Goal: Feedback & Contribution: Contribute content

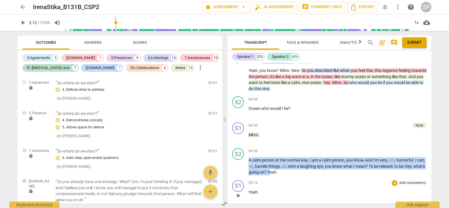
scroll to position [881, 0]
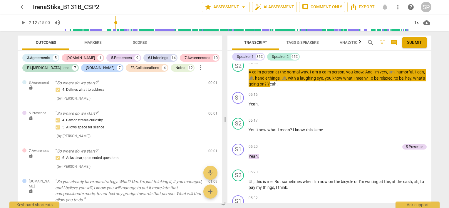
type input "132"
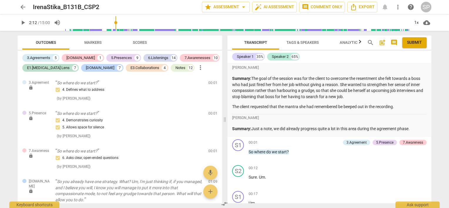
scroll to position [0, 0]
drag, startPoint x: 328, startPoint y: 106, endPoint x: 329, endPoint y: 149, distance: 42.3
click at [329, 149] on div "00:01 + Add competency 3.Agreement 5.Presence 7.Awareness keyboard_arrow_right …" at bounding box center [337, 149] width 178 height 21
click at [383, 41] on span "post_add" at bounding box center [381, 42] width 7 height 7
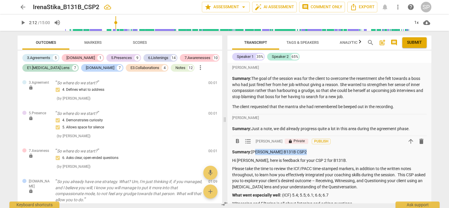
drag, startPoint x: 300, startPoint y: 151, endPoint x: 252, endPoint y: 152, distance: 47.6
click at [252, 152] on p "Summary: [PERSON_NAME] B131B CSP2" at bounding box center [329, 152] width 194 height 6
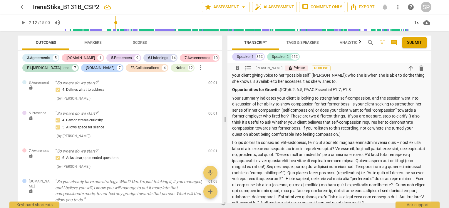
scroll to position [205, 0]
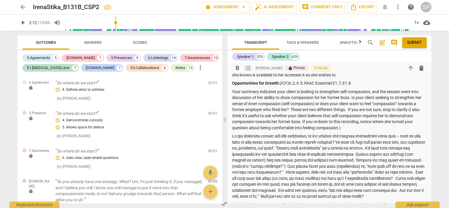
click at [268, 142] on p at bounding box center [329, 166] width 194 height 66
click at [288, 141] on p at bounding box center [329, 166] width 194 height 66
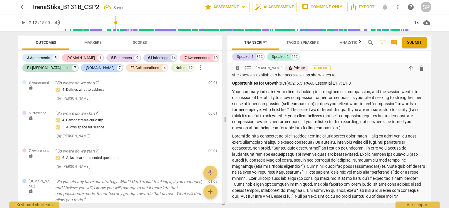
click at [321, 141] on p at bounding box center [329, 166] width 194 height 66
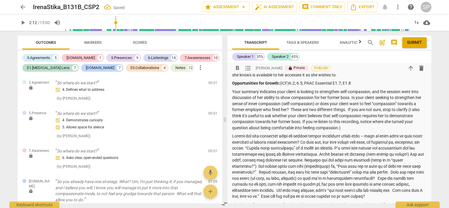
click at [382, 141] on p at bounding box center [329, 166] width 194 height 66
click at [306, 148] on p at bounding box center [329, 166] width 194 height 66
click at [363, 142] on p at bounding box center [329, 166] width 194 height 66
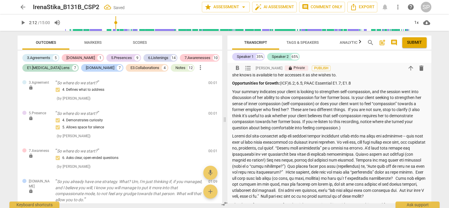
click at [255, 141] on p at bounding box center [329, 166] width 194 height 66
click at [254, 142] on p at bounding box center [329, 166] width 194 height 66
click at [366, 147] on p at bounding box center [329, 166] width 194 height 66
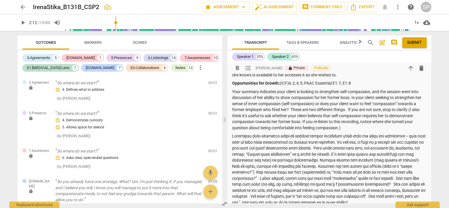
click at [269, 159] on p at bounding box center [329, 169] width 194 height 72
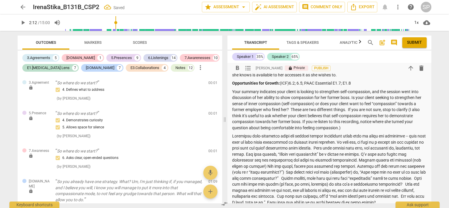
click at [352, 160] on p at bounding box center [329, 169] width 194 height 72
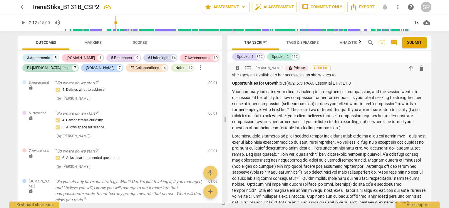
click at [250, 164] on p at bounding box center [329, 169] width 194 height 72
click at [361, 166] on p at bounding box center [329, 169] width 194 height 72
click at [240, 178] on p at bounding box center [329, 172] width 194 height 78
click at [300, 171] on p at bounding box center [329, 172] width 194 height 78
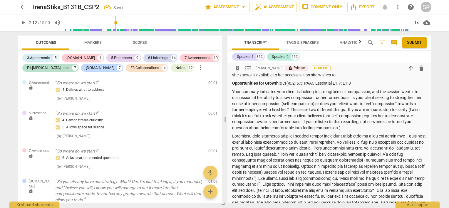
click at [386, 179] on p at bounding box center [329, 172] width 194 height 78
click at [413, 171] on p at bounding box center [329, 169] width 194 height 72
click at [272, 178] on p at bounding box center [329, 169] width 194 height 72
click at [322, 178] on p at bounding box center [329, 169] width 194 height 72
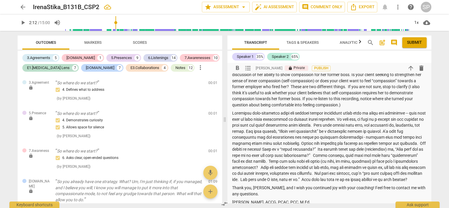
scroll to position [235, 0]
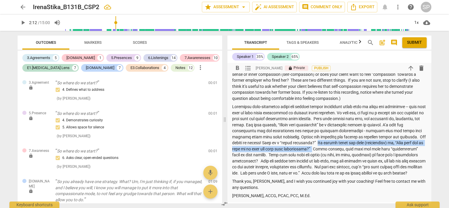
drag, startPoint x: 323, startPoint y: 148, endPoint x: 328, endPoint y: 154, distance: 7.7
click at [328, 154] on p at bounding box center [329, 140] width 194 height 72
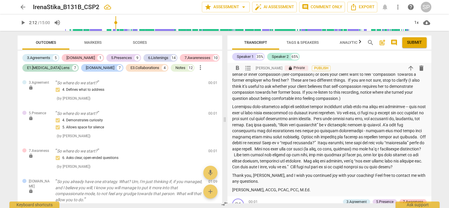
click at [323, 159] on p at bounding box center [329, 137] width 194 height 66
click at [331, 161] on p at bounding box center [329, 137] width 194 height 66
click at [285, 167] on p at bounding box center [329, 137] width 194 height 66
click at [386, 161] on p at bounding box center [329, 137] width 194 height 66
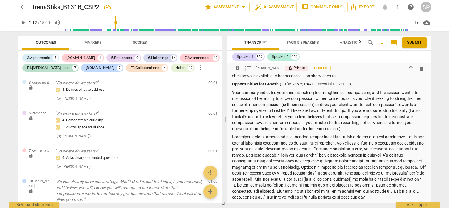
scroll to position [264, 0]
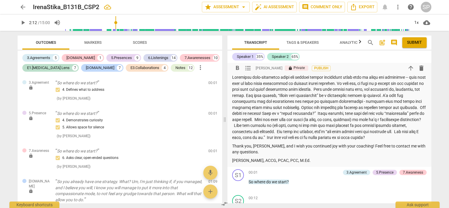
click at [300, 114] on p at bounding box center [329, 107] width 194 height 66
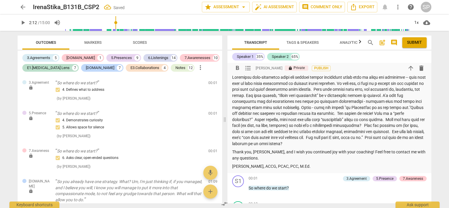
click at [341, 112] on p at bounding box center [329, 110] width 194 height 72
click at [315, 112] on p at bounding box center [329, 110] width 194 height 72
click at [287, 119] on p at bounding box center [329, 110] width 194 height 72
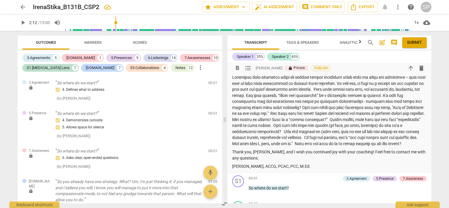
click at [328, 117] on p at bounding box center [329, 110] width 194 height 72
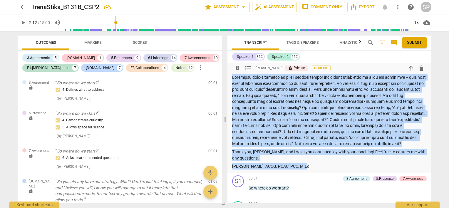
scroll to position [176, 0]
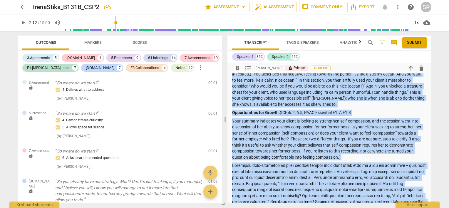
copy div "Loremip: Do Sitam, cons ad elitsedd eiu temp INC 1 utl E372D. Magnaa enim adm v…"
click at [354, 107] on p "You also allowed for both abundant space and silence, which enabled your client…" at bounding box center [329, 83] width 194 height 48
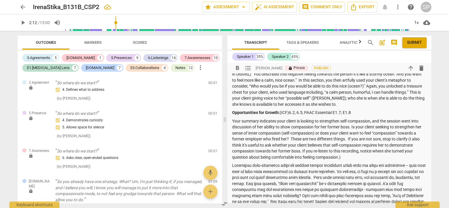
scroll to position [205, 0]
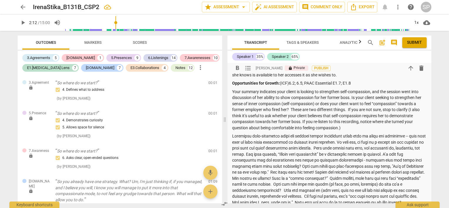
click at [370, 148] on p at bounding box center [329, 169] width 194 height 72
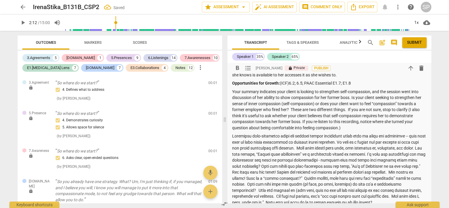
click at [382, 154] on p at bounding box center [329, 169] width 194 height 72
click at [265, 168] on p at bounding box center [329, 169] width 194 height 72
click at [348, 166] on p at bounding box center [329, 169] width 194 height 72
click at [250, 171] on p at bounding box center [329, 169] width 194 height 72
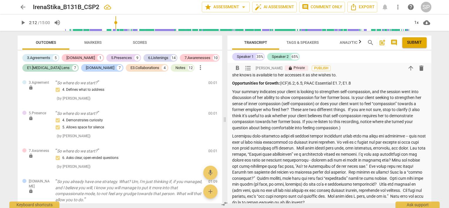
click at [400, 171] on p at bounding box center [329, 169] width 194 height 72
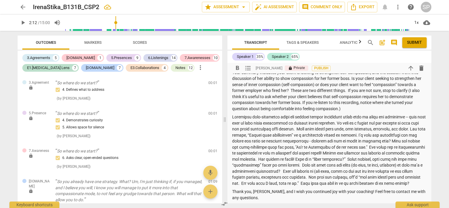
scroll to position [235, 0]
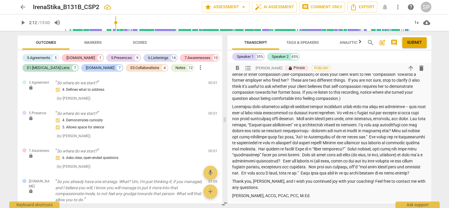
click at [258, 160] on p at bounding box center [329, 140] width 194 height 72
click at [389, 154] on p at bounding box center [329, 140] width 194 height 72
click at [270, 160] on p at bounding box center [329, 140] width 194 height 72
click at [289, 160] on p at bounding box center [329, 140] width 194 height 72
click at [414, 161] on p at bounding box center [329, 140] width 194 height 72
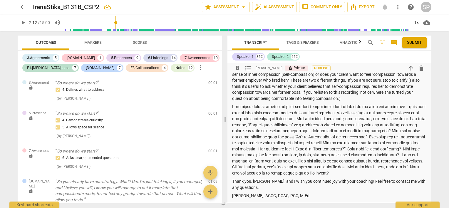
click at [342, 167] on p at bounding box center [329, 140] width 194 height 72
click at [364, 173] on p at bounding box center [329, 140] width 194 height 72
click at [258, 176] on p at bounding box center [329, 140] width 194 height 72
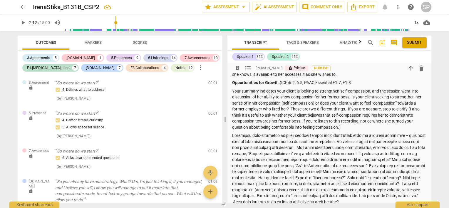
scroll to position [205, 0]
click at [336, 187] on p at bounding box center [329, 169] width 194 height 72
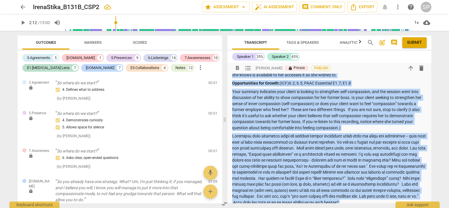
copy div "Loremip: Do Sitam, cons ad elitsedd eiu temp INC 1 utl E372D. Magnaa enim adm v…"
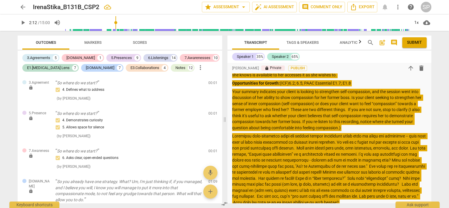
type input "132"
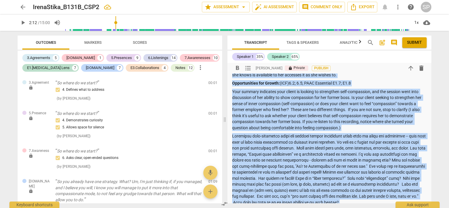
click at [359, 131] on p "Your summary indicates your client is looking to strengthen self-compassion, an…" at bounding box center [329, 110] width 194 height 42
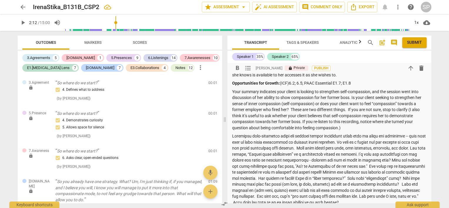
click at [391, 142] on p at bounding box center [329, 169] width 194 height 72
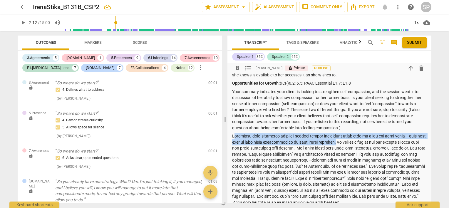
drag, startPoint x: 232, startPoint y: 142, endPoint x: 352, endPoint y: 147, distance: 119.6
click at [352, 147] on p at bounding box center [329, 169] width 194 height 72
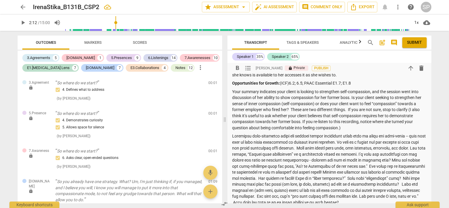
click at [353, 131] on p "Your summary indicates your client is looking to strengthen self-compassion, an…" at bounding box center [329, 110] width 194 height 42
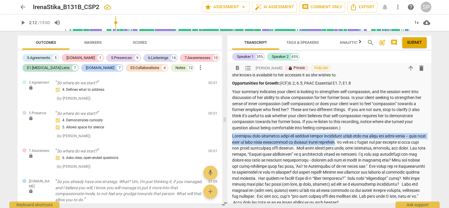
drag, startPoint x: 232, startPoint y: 141, endPoint x: 350, endPoint y: 148, distance: 118.5
click at [350, 148] on p at bounding box center [329, 169] width 194 height 72
copy p "Increased self-awareness helps our clients better understand their role in thei…"
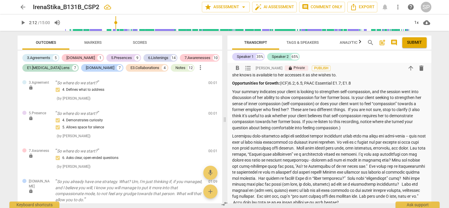
click at [311, 154] on p at bounding box center [329, 169] width 194 height 72
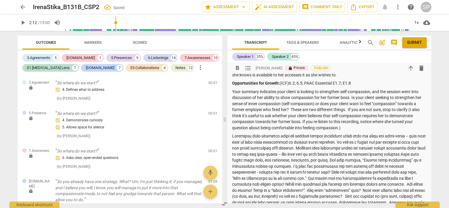
click at [311, 153] on p at bounding box center [329, 175] width 194 height 84
click at [372, 154] on p at bounding box center [329, 175] width 194 height 84
click at [423, 159] on p at bounding box center [329, 175] width 194 height 84
drag, startPoint x: 232, startPoint y: 141, endPoint x: 267, endPoint y: 144, distance: 35.1
click at [267, 144] on p at bounding box center [329, 175] width 194 height 84
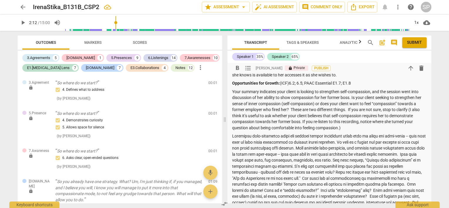
click at [284, 138] on div "Summary: Hi [PERSON_NAME], here is feedback for your CSP 2 for B131B. Please ta…" at bounding box center [329, 91] width 194 height 297
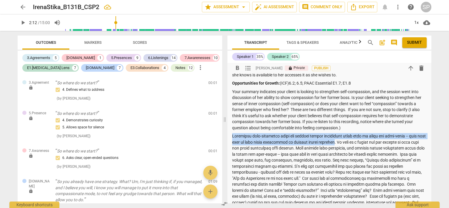
drag, startPoint x: 232, startPoint y: 140, endPoint x: 351, endPoint y: 147, distance: 119.6
click at [351, 147] on p at bounding box center [329, 175] width 194 height 84
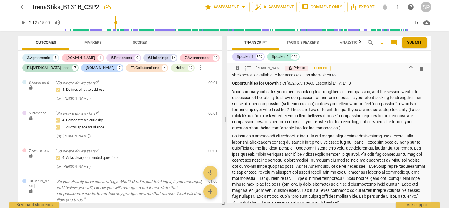
click at [365, 149] on p at bounding box center [329, 169] width 194 height 72
click at [396, 154] on p at bounding box center [329, 169] width 194 height 72
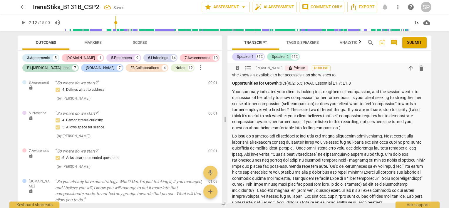
click at [268, 161] on p at bounding box center [329, 169] width 194 height 72
click at [393, 154] on p at bounding box center [329, 169] width 194 height 72
click at [347, 166] on p at bounding box center [329, 169] width 194 height 72
click at [399, 165] on p at bounding box center [329, 169] width 194 height 72
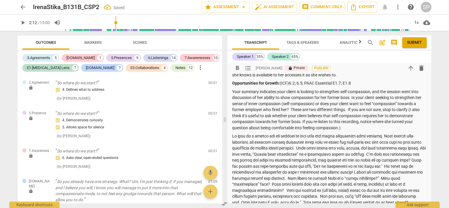
click at [243, 172] on p at bounding box center [329, 169] width 194 height 72
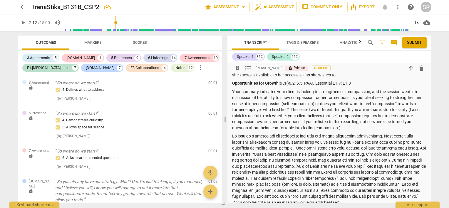
click at [279, 172] on p at bounding box center [329, 169] width 194 height 72
click at [327, 172] on p at bounding box center [329, 169] width 194 height 72
click at [390, 171] on p at bounding box center [329, 169] width 194 height 72
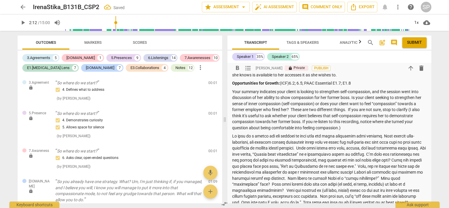
click at [276, 178] on p at bounding box center [329, 169] width 194 height 72
click at [357, 177] on p at bounding box center [329, 169] width 194 height 72
click at [326, 183] on p at bounding box center [329, 172] width 194 height 78
click at [339, 184] on p at bounding box center [329, 172] width 194 height 78
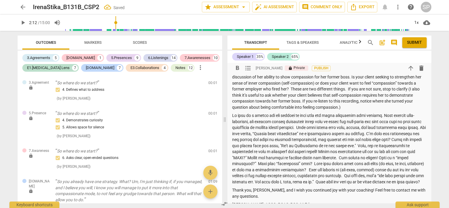
scroll to position [235, 0]
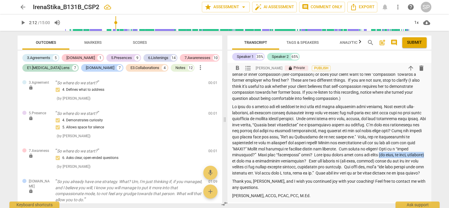
drag, startPoint x: 415, startPoint y: 161, endPoint x: 275, endPoint y: 168, distance: 140.2
click at [275, 168] on p at bounding box center [329, 140] width 194 height 72
copy p "(at home, at work, socially)"
click at [347, 166] on p at bounding box center [329, 140] width 194 height 72
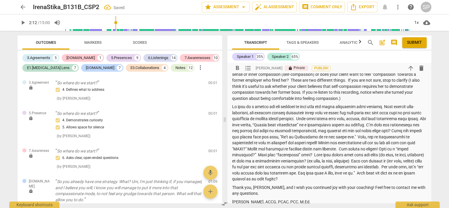
click at [276, 167] on p at bounding box center [329, 143] width 194 height 78
click at [249, 167] on p at bounding box center [329, 143] width 194 height 78
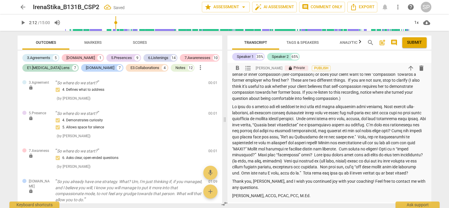
click at [280, 167] on p at bounding box center [329, 140] width 194 height 72
click at [274, 167] on p at bounding box center [329, 140] width 194 height 72
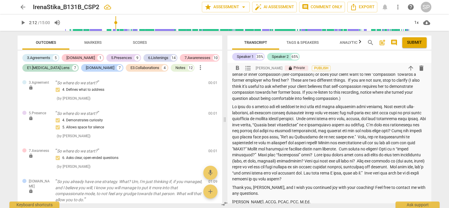
click at [351, 182] on p at bounding box center [329, 143] width 194 height 78
click at [341, 161] on p at bounding box center [329, 143] width 194 height 78
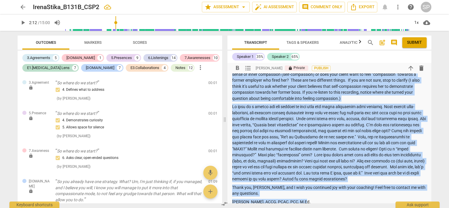
click at [251, 167] on p at bounding box center [329, 143] width 194 height 78
copy div "Loremip: Do Sitam, cons ad elitsedd eiu temp INC 1 utl E372D. Magnaa enim adm v…"
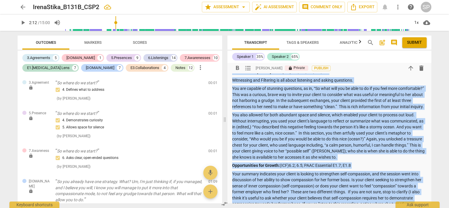
scroll to position [88, 0]
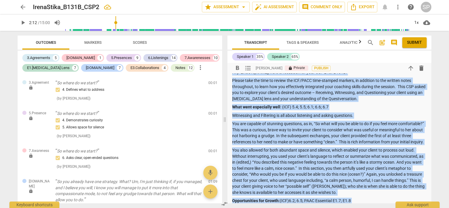
click at [372, 110] on div "Summary: Hi [PERSON_NAME], here is feedback for your CSP 2 for B131B. Please ta…" at bounding box center [329, 206] width 194 height 291
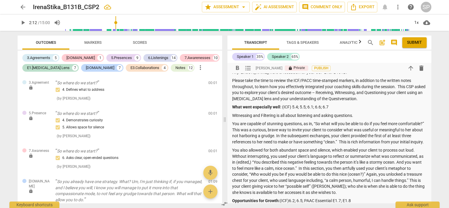
click at [280, 106] on p "What went especially well : (ICF) 5.4; 5.5; 6.1; 6.6; 6.7" at bounding box center [329, 107] width 194 height 6
click at [281, 128] on p "You are capable of stunning questions, as in, “So what will you be able to do i…" at bounding box center [329, 133] width 194 height 24
click at [281, 106] on p "What went especially well ? (ICF) 5.4; 5.5; 6.1; 6.6; 6.7" at bounding box center [329, 107] width 194 height 6
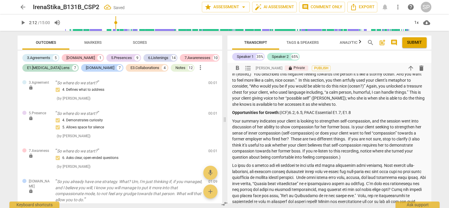
scroll to position [117, 0]
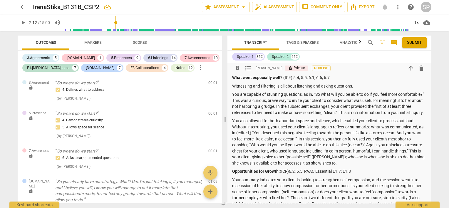
click at [282, 77] on p "What went especially well ? (ICF) 5.4; 5.5; 6.1; 6.6; 6.7" at bounding box center [329, 78] width 194 height 6
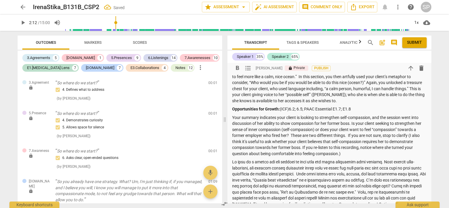
scroll to position [205, 0]
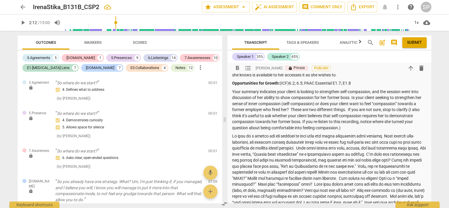
click at [353, 141] on p at bounding box center [329, 172] width 194 height 78
click at [272, 148] on p at bounding box center [329, 172] width 194 height 78
click at [286, 154] on p at bounding box center [329, 172] width 194 height 78
click at [410, 171] on p at bounding box center [329, 172] width 194 height 78
click at [287, 180] on p at bounding box center [329, 172] width 194 height 78
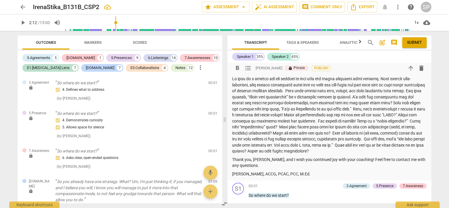
scroll to position [264, 0]
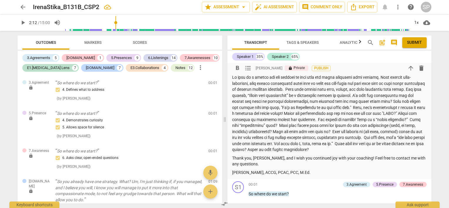
click at [382, 153] on p at bounding box center [329, 113] width 194 height 78
click at [409, 153] on p at bounding box center [329, 113] width 194 height 78
click at [342, 126] on p at bounding box center [329, 113] width 194 height 78
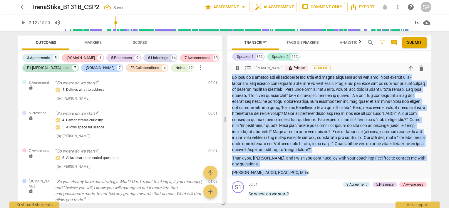
copy div "Loremip: Do Sitam, cons ad elitsedd eiu temp INC 1 utl E372D. Magnaa enim adm v…"
click at [323, 176] on p "[PERSON_NAME], ACCG, PCAC, PCC, M.Ed." at bounding box center [329, 172] width 194 height 6
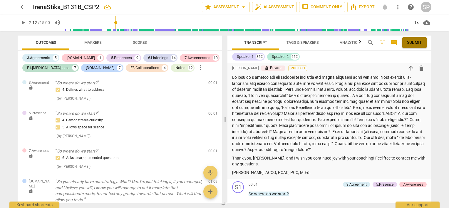
click at [414, 45] on span "Submit" at bounding box center [414, 43] width 15 height 6
